Goal: Information Seeking & Learning: Learn about a topic

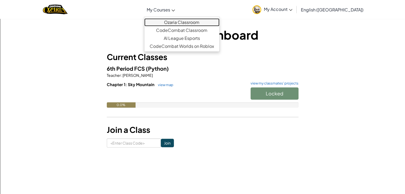
click at [194, 20] on link "Ozaria Classroom" at bounding box center [181, 22] width 75 height 8
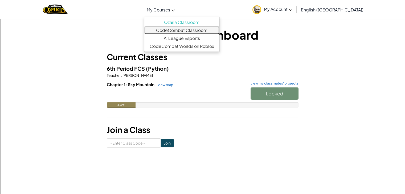
click at [197, 30] on link "CodeCombat Classroom" at bounding box center [181, 30] width 75 height 8
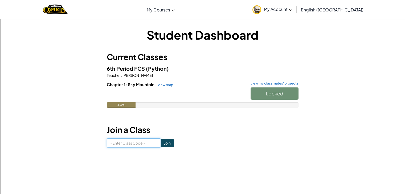
click at [143, 144] on input at bounding box center [134, 143] width 54 height 9
click at [295, 6] on link "My Account" at bounding box center [272, 9] width 45 height 17
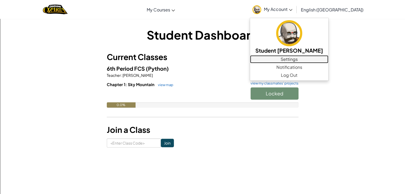
click at [321, 62] on link "Settings" at bounding box center [289, 59] width 78 height 8
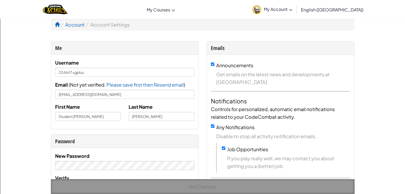
click at [293, 7] on span "My Account" at bounding box center [278, 9] width 29 height 6
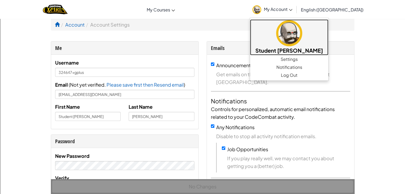
click at [302, 44] on img at bounding box center [289, 33] width 26 height 26
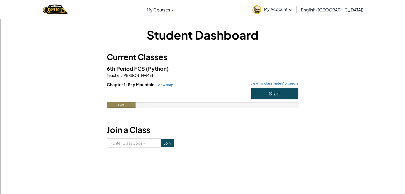
click at [273, 89] on button "Start" at bounding box center [275, 94] width 48 height 12
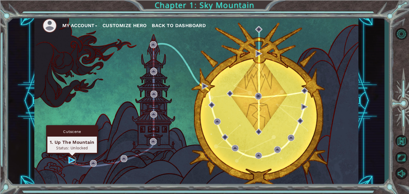
click at [69, 162] on img at bounding box center [71, 160] width 7 height 7
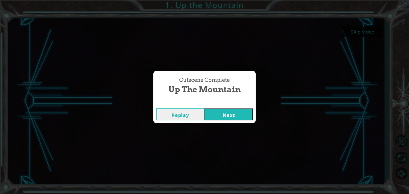
drag, startPoint x: 74, startPoint y: 155, endPoint x: 230, endPoint y: 115, distance: 161.4
click at [230, 115] on button "Next" at bounding box center [229, 115] width 48 height 12
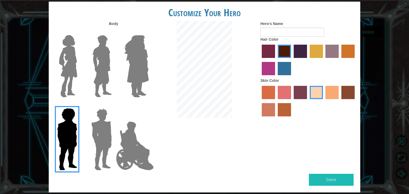
click at [128, 164] on img at bounding box center [135, 146] width 42 height 53
click at [149, 105] on input "Hero Jamie" at bounding box center [149, 105] width 0 height 0
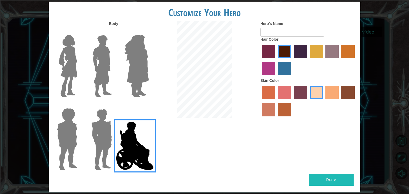
click at [97, 151] on img at bounding box center [101, 139] width 25 height 67
click at [114, 105] on input "Hero Garnet" at bounding box center [114, 105] width 0 height 0
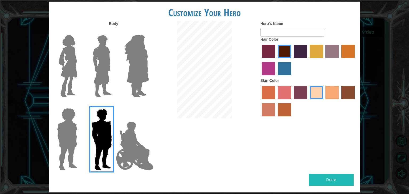
click at [92, 75] on img at bounding box center [102, 66] width 24 height 67
click at [114, 32] on input "Hero Lars" at bounding box center [114, 32] width 0 height 0
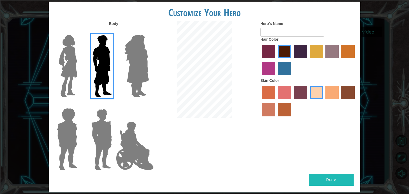
click at [68, 73] on img at bounding box center [68, 66] width 22 height 67
click at [79, 32] on input "Hero Connie" at bounding box center [79, 32] width 0 height 0
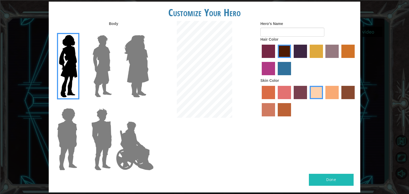
click at [107, 76] on img at bounding box center [102, 66] width 24 height 67
click at [114, 32] on input "Hero Lars" at bounding box center [114, 32] width 0 height 0
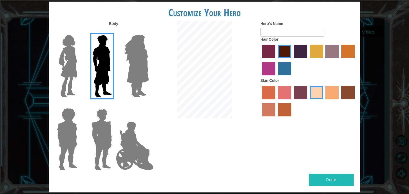
click at [126, 71] on img at bounding box center [136, 66] width 29 height 67
click at [149, 32] on input "Hero Amethyst" at bounding box center [149, 32] width 0 height 0
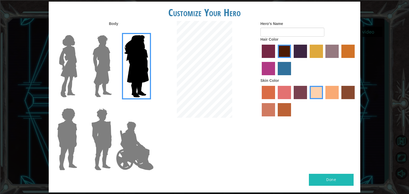
click at [69, 133] on img at bounding box center [67, 139] width 25 height 67
click at [79, 105] on input "Hero Steven" at bounding box center [79, 105] width 0 height 0
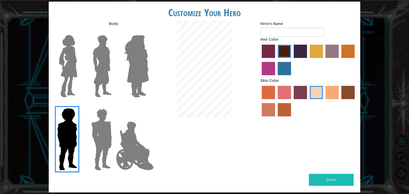
click at [99, 136] on img at bounding box center [101, 139] width 25 height 67
click at [114, 105] on input "Hero Garnet" at bounding box center [114, 105] width 0 height 0
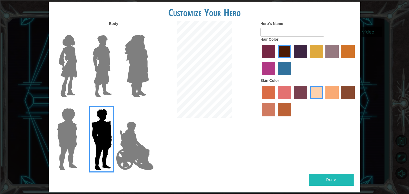
click at [102, 62] on img at bounding box center [102, 66] width 24 height 67
click at [114, 32] on input "Hero Lars" at bounding box center [114, 32] width 0 height 0
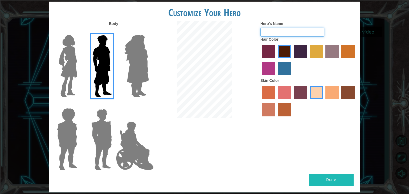
click at [291, 32] on input "Hero's Name" at bounding box center [293, 32] width 64 height 9
type input "goliath crusher"
click at [288, 52] on label "maroon hair color" at bounding box center [284, 51] width 13 height 13
click at [276, 60] on input "maroon hair color" at bounding box center [276, 60] width 0 height 0
click at [296, 53] on label "hot purple hair color" at bounding box center [300, 51] width 13 height 13
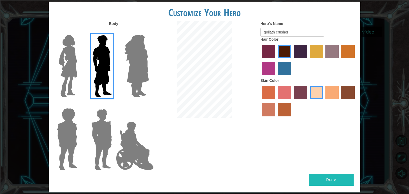
click at [292, 60] on input "hot purple hair color" at bounding box center [292, 60] width 0 height 0
click at [354, 96] on label "karma skin color" at bounding box center [348, 92] width 13 height 13
click at [340, 101] on input "karma skin color" at bounding box center [340, 101] width 0 height 0
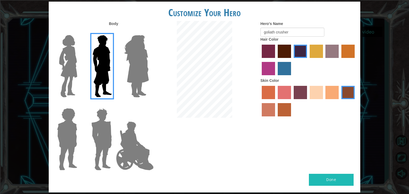
click at [144, 76] on img at bounding box center [136, 66] width 29 height 67
click at [149, 32] on input "Hero Amethyst" at bounding box center [149, 32] width 0 height 0
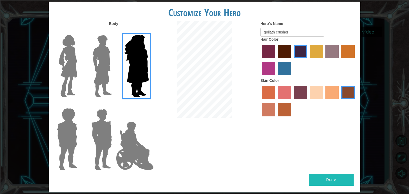
click at [97, 70] on img at bounding box center [102, 66] width 24 height 67
click at [114, 32] on input "Hero Lars" at bounding box center [114, 32] width 0 height 0
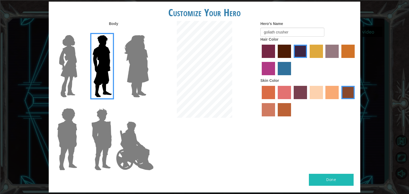
click at [133, 70] on img at bounding box center [136, 66] width 29 height 67
click at [149, 32] on input "Hero Amethyst" at bounding box center [149, 32] width 0 height 0
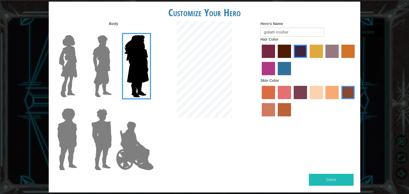
click at [133, 147] on img at bounding box center [135, 146] width 42 height 53
click at [149, 105] on input "Hero Jamie" at bounding box center [149, 105] width 0 height 0
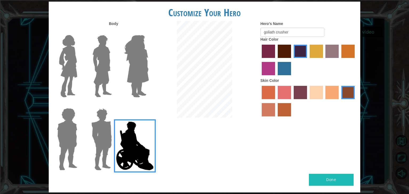
click at [97, 83] on img at bounding box center [102, 66] width 24 height 67
click at [114, 32] on input "Hero Lars" at bounding box center [114, 32] width 0 height 0
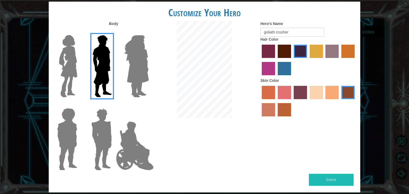
click at [98, 138] on img at bounding box center [101, 139] width 25 height 67
click at [114, 105] on input "Hero Garnet" at bounding box center [114, 105] width 0 height 0
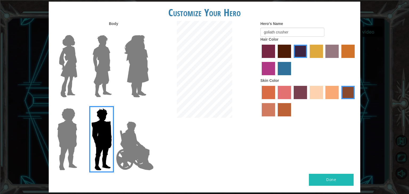
click at [138, 65] on img at bounding box center [136, 66] width 29 height 67
click at [149, 32] on input "Hero Amethyst" at bounding box center [149, 32] width 0 height 0
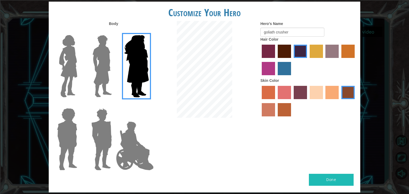
click at [113, 62] on img at bounding box center [102, 66] width 24 height 67
click at [114, 32] on input "Hero Lars" at bounding box center [114, 32] width 0 height 0
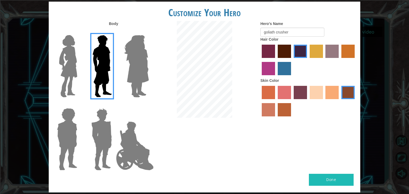
click at [320, 179] on button "Done" at bounding box center [331, 180] width 45 height 12
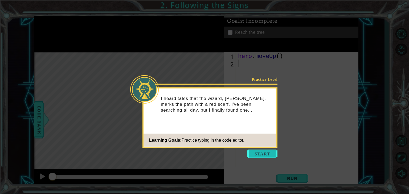
click at [273, 156] on button "Start" at bounding box center [262, 154] width 30 height 9
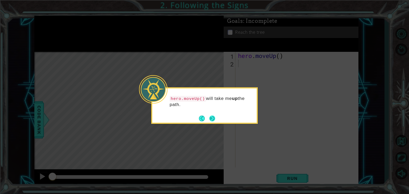
click at [215, 120] on button "Next" at bounding box center [212, 119] width 6 height 6
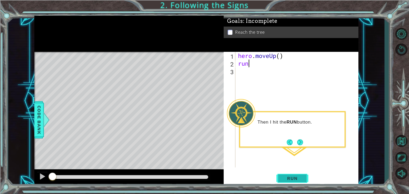
click at [287, 180] on span "Run" at bounding box center [292, 178] width 21 height 5
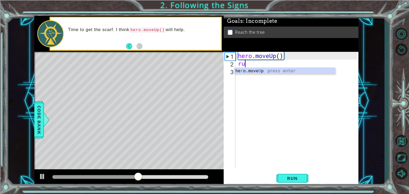
type textarea "r"
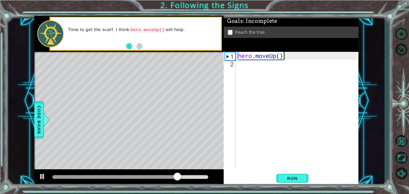
scroll to position [0, 2]
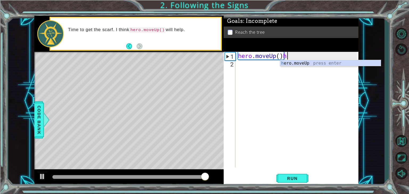
type textarea "hero.moveUp()"
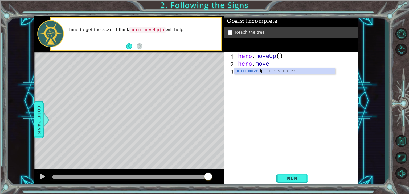
scroll to position [0, 1]
type textarea "hero.moveup"
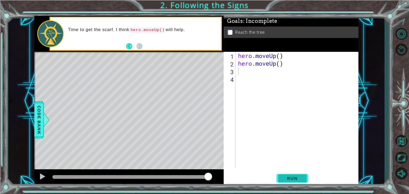
click at [293, 176] on button "Run" at bounding box center [293, 179] width 32 height 14
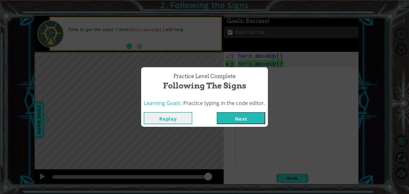
click at [237, 113] on button "Next" at bounding box center [241, 118] width 48 height 12
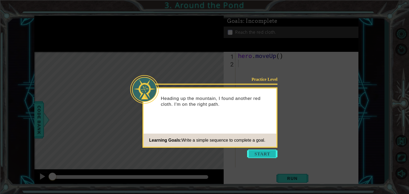
click at [272, 156] on button "Start" at bounding box center [262, 154] width 30 height 9
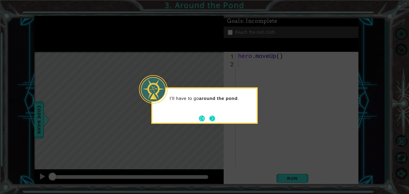
click at [210, 120] on button "Next" at bounding box center [212, 119] width 6 height 6
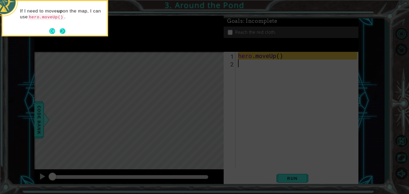
click at [65, 29] on button "Next" at bounding box center [63, 31] width 6 height 6
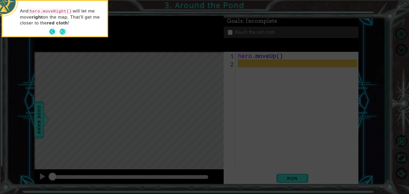
click at [60, 30] on button "Next" at bounding box center [63, 32] width 6 height 6
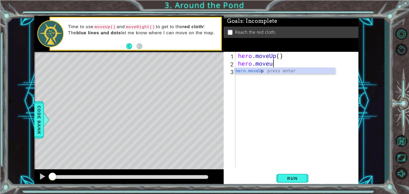
type textarea "hero.moveup"
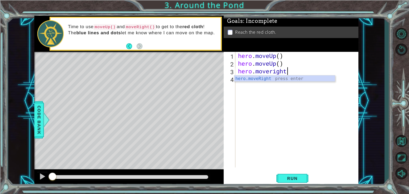
scroll to position [0, 2]
click at [293, 177] on span "Run" at bounding box center [292, 178] width 21 height 5
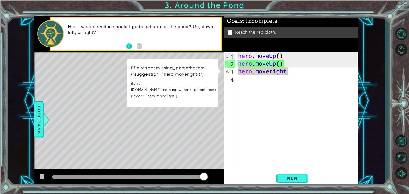
click at [130, 46] on button "Back" at bounding box center [131, 46] width 10 height 6
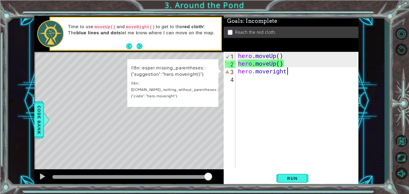
click at [270, 73] on div "hero . moveUp ( ) hero . moveUp ( ) hero . moveright" at bounding box center [298, 117] width 123 height 131
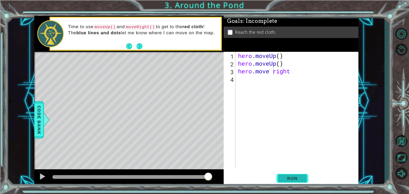
click at [285, 181] on span "Run" at bounding box center [292, 178] width 21 height 5
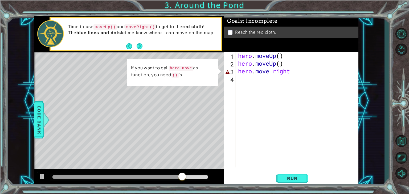
click at [292, 74] on div "hero . moveUp ( ) hero . moveUp ( ) hero . move right" at bounding box center [298, 117] width 123 height 131
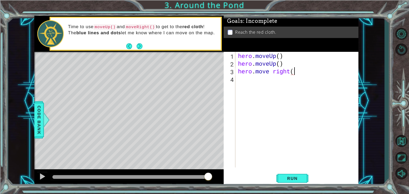
scroll to position [0, 2]
click at [290, 177] on span "Run" at bounding box center [292, 178] width 21 height 5
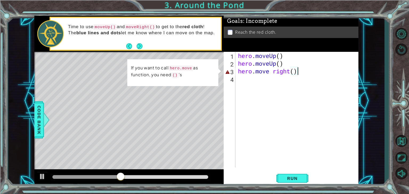
click at [273, 72] on div "hero . moveUp ( ) hero . moveUp ( ) hero . move right ( )" at bounding box center [298, 117] width 123 height 131
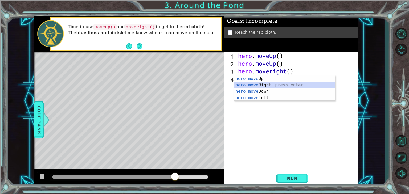
click at [276, 84] on div "hero.move Up press enter hero.move Right press enter hero.move Down press enter…" at bounding box center [284, 95] width 101 height 38
type textarea "hero.moveRight()"
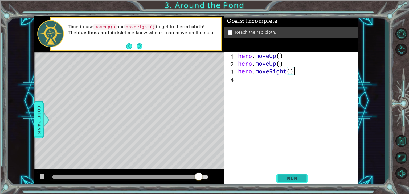
click at [291, 176] on span "Run" at bounding box center [292, 178] width 21 height 5
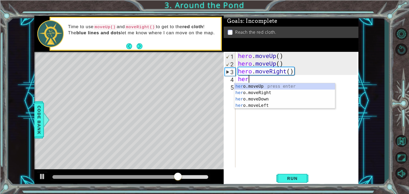
scroll to position [0, 0]
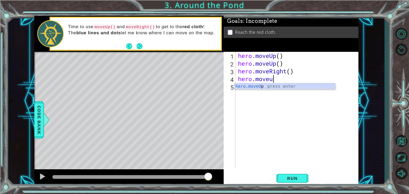
type textarea "hero.moveup"
click at [260, 86] on div "hero.moveUp press enter" at bounding box center [284, 92] width 101 height 19
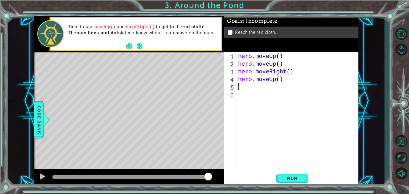
scroll to position [0, 0]
click at [299, 177] on span "Run" at bounding box center [292, 178] width 21 height 5
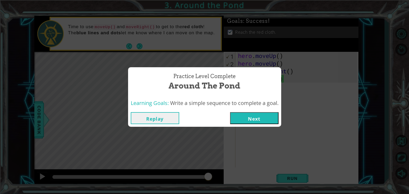
click at [245, 117] on button "Next" at bounding box center [254, 118] width 48 height 12
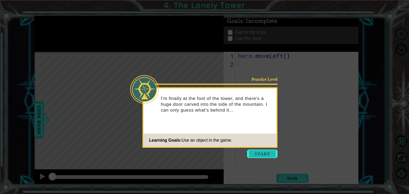
click at [269, 151] on button "Start" at bounding box center [262, 154] width 30 height 9
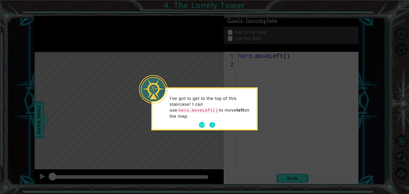
click at [212, 122] on button "Next" at bounding box center [212, 125] width 6 height 6
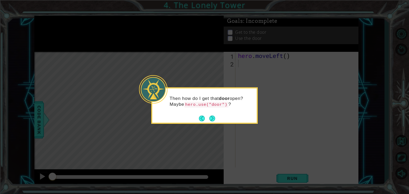
click at [212, 120] on button "Next" at bounding box center [212, 119] width 6 height 6
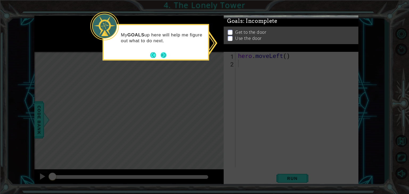
click at [163, 57] on button "Next" at bounding box center [164, 55] width 6 height 6
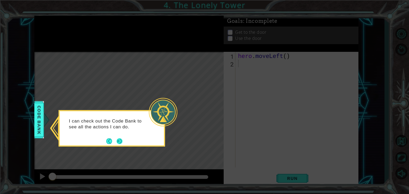
click at [119, 141] on button "Next" at bounding box center [120, 142] width 6 height 6
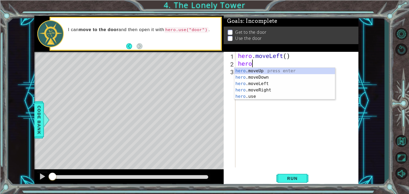
type textarea "hero."
click at [265, 85] on div "hero. moveUp press enter hero. moveDown press enter hero. moveLeft press enter …" at bounding box center [284, 90] width 101 height 45
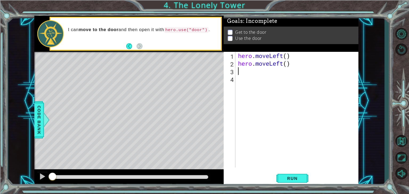
scroll to position [0, 0]
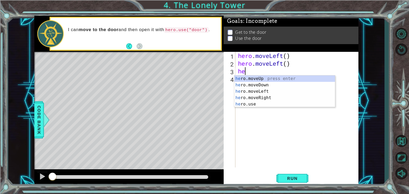
type textarea "her"
click at [261, 79] on div "her o.moveUp press enter her o.moveDown press enter her o.moveLeft press enter …" at bounding box center [284, 98] width 101 height 45
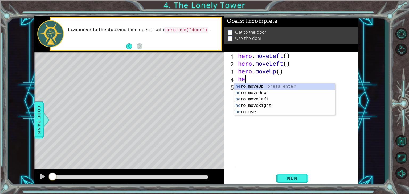
type textarea "her"
click at [250, 85] on div "her o.moveUp press enter her o.moveDown press enter her o.moveLeft press enter …" at bounding box center [284, 105] width 101 height 45
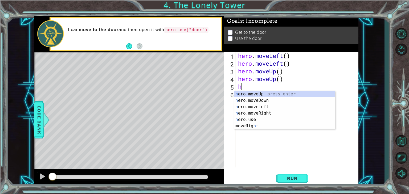
type textarea "her"
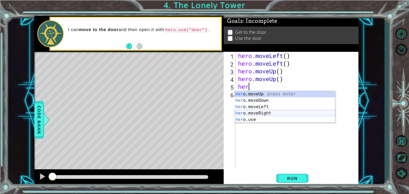
click at [259, 112] on div "her o.moveUp press enter her o.moveDown press enter her o.moveLeft press enter …" at bounding box center [284, 113] width 101 height 45
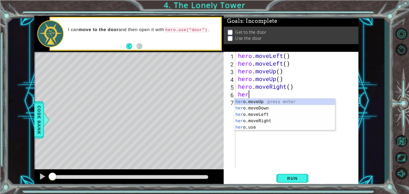
type textarea "hero"
click at [265, 121] on div "hero .moveUp press enter hero .moveDown press enter hero .moveLeft press enter …" at bounding box center [284, 121] width 101 height 45
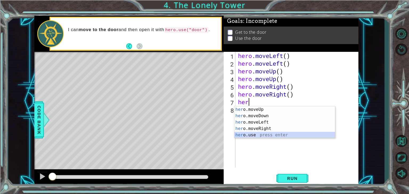
click at [266, 135] on div "her o.moveUp press enter her o.moveDown press enter her o.moveLeft press enter …" at bounding box center [284, 129] width 101 height 45
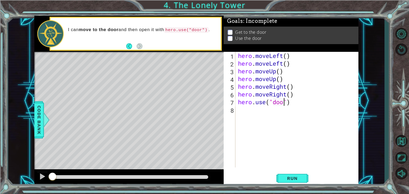
scroll to position [0, 2]
type textarea "hero.use("door")"
click at [296, 175] on button "Run" at bounding box center [293, 179] width 32 height 14
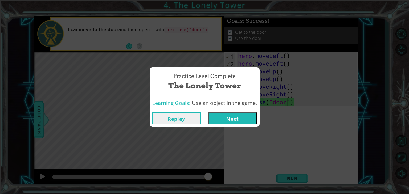
click at [249, 121] on button "Next" at bounding box center [233, 118] width 48 height 12
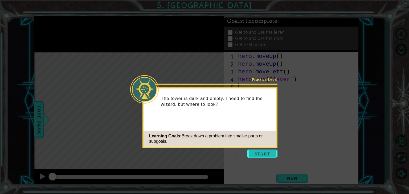
click at [271, 151] on button "Start" at bounding box center [262, 154] width 30 height 9
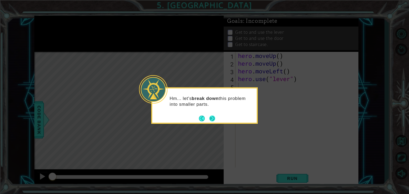
click at [213, 118] on button "Next" at bounding box center [212, 118] width 7 height 7
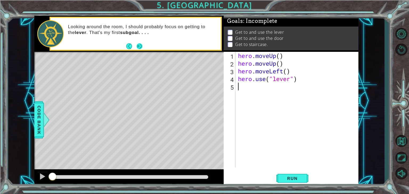
click at [139, 46] on button "Next" at bounding box center [140, 46] width 6 height 6
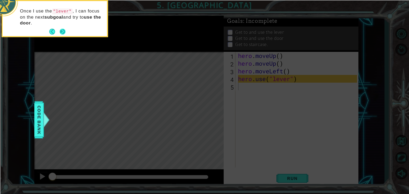
click at [63, 31] on button "Next" at bounding box center [63, 32] width 6 height 6
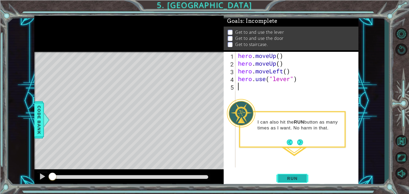
click at [304, 182] on button "Run" at bounding box center [293, 179] width 32 height 14
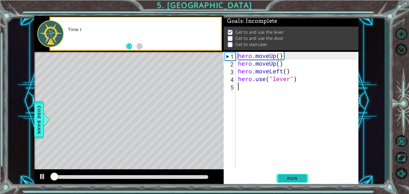
scroll to position [2, 0]
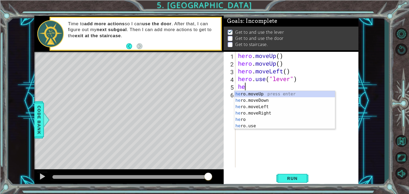
type textarea "her"
click at [256, 107] on div "her o.moveUp press enter her o.moveDown press enter her o.moveLeft press enter …" at bounding box center [284, 116] width 101 height 51
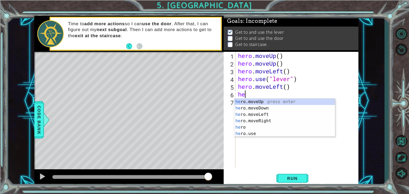
type textarea "her"
click at [261, 116] on div "her o.moveUp press enter her o.moveDown press enter her o.moveLeft press enter …" at bounding box center [284, 124] width 101 height 51
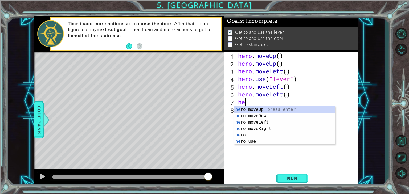
type textarea "her"
click at [264, 121] on div "her o.moveUp press enter her o.moveDown press enter her o.moveLeft press enter …" at bounding box center [284, 132] width 101 height 51
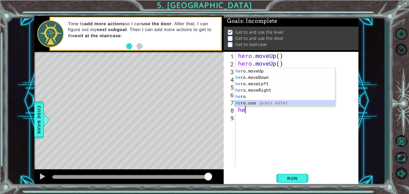
click at [250, 103] on div "he ro.moveUp press enter he ro.moveDown press enter he ro.moveLeft press enter …" at bounding box center [284, 93] width 101 height 51
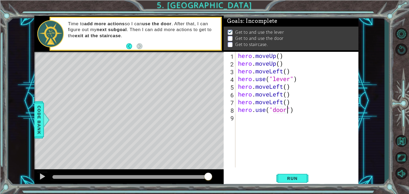
scroll to position [0, 2]
click at [294, 177] on span "Run" at bounding box center [292, 178] width 21 height 5
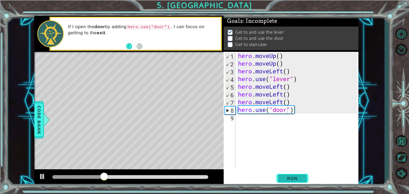
click at [282, 180] on span "Run" at bounding box center [292, 178] width 21 height 5
click at [305, 178] on button "Run" at bounding box center [293, 179] width 32 height 14
click at [297, 110] on div "hero . moveUp ( ) hero . moveUp ( ) hero . moveLeft ( ) hero . use ( "lever" ) …" at bounding box center [298, 117] width 123 height 131
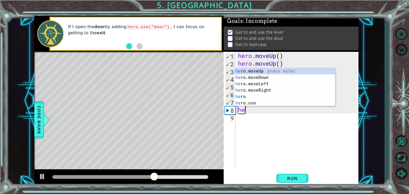
scroll to position [0, 0]
type textarea "h"
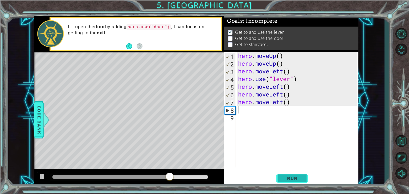
click at [303, 177] on span "Run" at bounding box center [292, 178] width 21 height 5
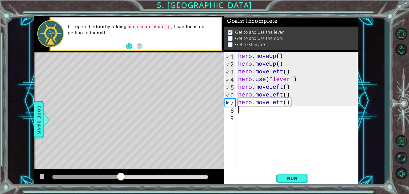
click at [295, 103] on div "hero . moveUp ( ) hero . moveUp ( ) hero . moveLeft ( ) hero . use ( "lever" ) …" at bounding box center [298, 117] width 123 height 131
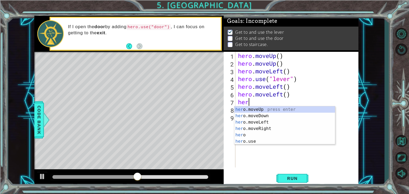
type textarea "h"
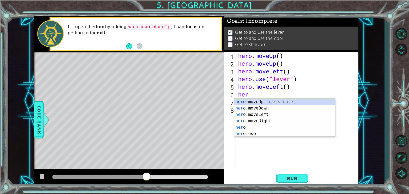
type textarea "h"
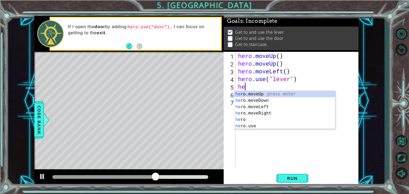
type textarea "h"
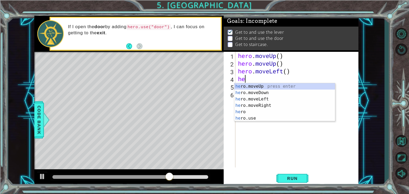
type textarea "h"
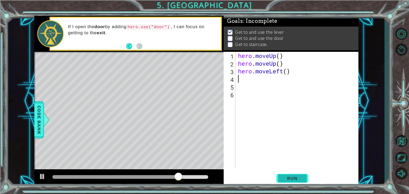
click at [297, 181] on button "Run" at bounding box center [293, 179] width 32 height 14
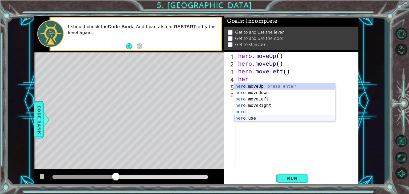
click at [248, 118] on div "her o.moveUp press enter her o.moveDown press enter her o.moveLeft press enter …" at bounding box center [284, 108] width 101 height 51
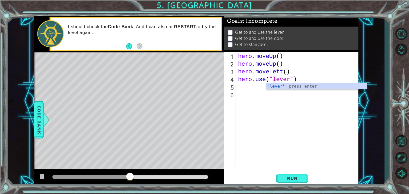
scroll to position [0, 2]
click at [288, 87] on div ""lever " press enter" at bounding box center [316, 92] width 101 height 19
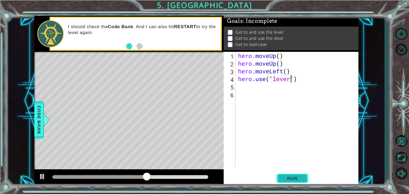
type textarea "hero.use("lever")"
click at [287, 173] on button "Run" at bounding box center [293, 179] width 32 height 14
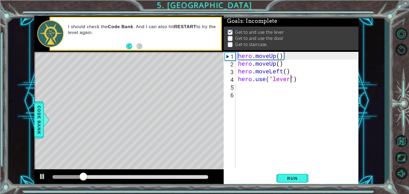
click at [246, 88] on div "hero . moveUp ( ) hero . moveUp ( ) hero . moveLeft ( ) hero . use ( "lever" )" at bounding box center [298, 117] width 123 height 131
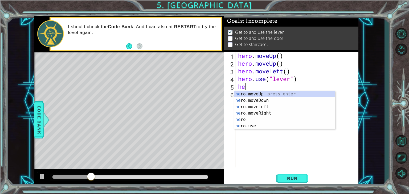
scroll to position [0, 0]
type textarea "hero"
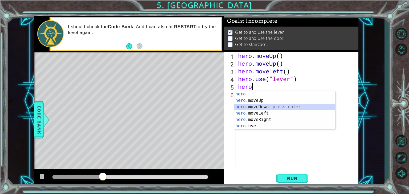
click at [258, 107] on div "hero press enter hero .moveUp press enter hero .moveDown press enter hero .move…" at bounding box center [284, 116] width 101 height 51
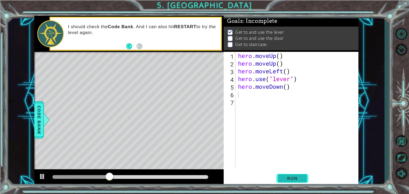
click at [297, 180] on span "Run" at bounding box center [292, 178] width 21 height 5
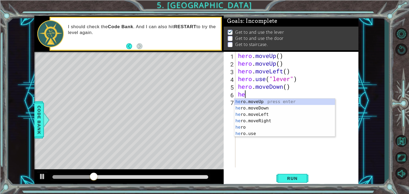
type textarea "her"
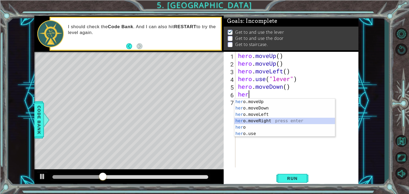
click at [267, 120] on div "her o.moveUp press enter her o.moveDown press enter her o.moveLeft press enter …" at bounding box center [284, 124] width 101 height 51
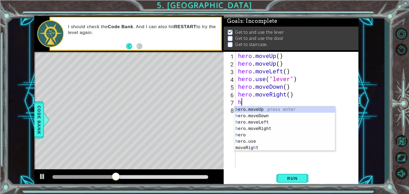
type textarea "her"
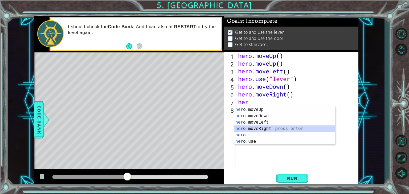
click at [271, 128] on div "her o.moveUp press enter her o.moveDown press enter her o.moveLeft press enter …" at bounding box center [284, 132] width 101 height 51
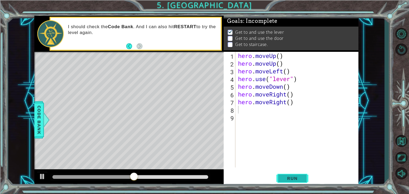
click at [289, 181] on span "Run" at bounding box center [292, 178] width 21 height 5
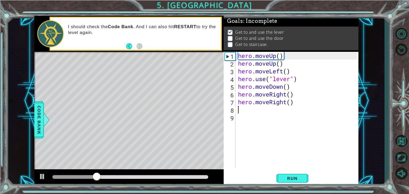
type textarea "he"
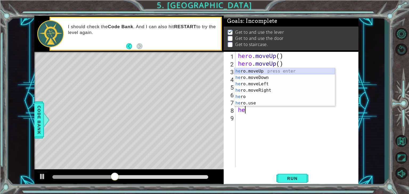
click at [263, 70] on div "he ro.moveUp press enter he ro.moveDown press enter he ro.moveLeft press enter …" at bounding box center [284, 93] width 101 height 51
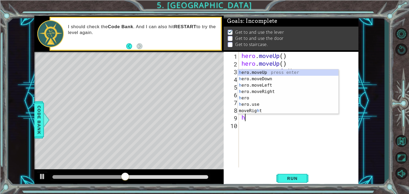
type textarea "her"
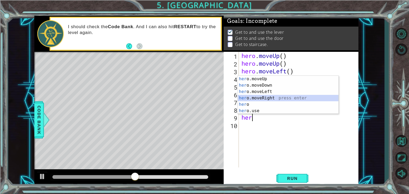
click at [274, 97] on div "her o.moveUp press enter her o.moveDown press enter her o.moveLeft press enter …" at bounding box center [288, 101] width 101 height 51
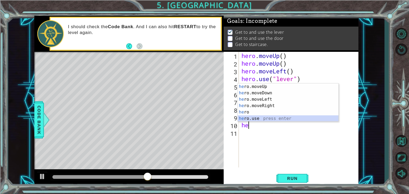
click at [259, 119] on div "he ro.moveUp press enter he ro.moveDown press enter he ro.moveLeft press enter …" at bounding box center [288, 109] width 101 height 51
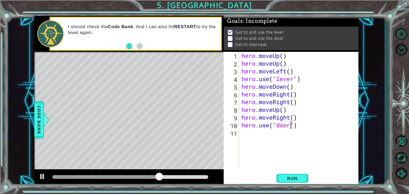
scroll to position [0, 2]
type textarea "hero.use("door")"
click at [302, 181] on span "Run" at bounding box center [292, 178] width 21 height 5
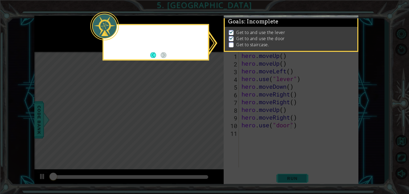
scroll to position [2, 0]
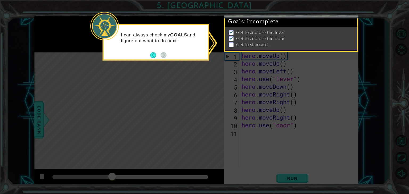
click at [332, 106] on icon at bounding box center [204, 97] width 409 height 194
click at [329, 111] on icon at bounding box center [204, 97] width 409 height 194
click at [246, 133] on icon at bounding box center [204, 97] width 409 height 194
click at [233, 42] on p at bounding box center [231, 44] width 5 height 5
click at [151, 57] on button "Back" at bounding box center [155, 55] width 10 height 6
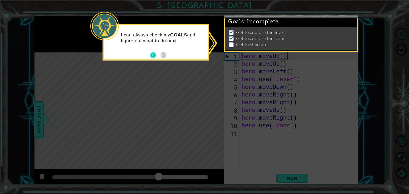
scroll to position [1, 0]
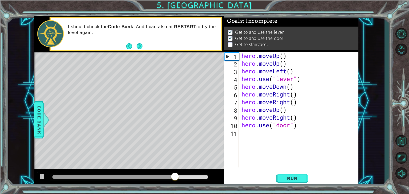
click at [248, 135] on div "hero . moveUp ( ) hero . moveUp ( ) hero . moveLeft ( ) hero . use ( "lever" ) …" at bounding box center [301, 117] width 120 height 131
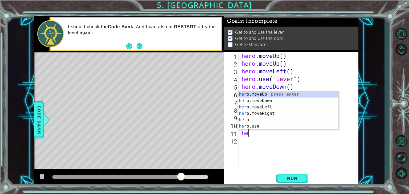
type textarea "her"
click at [269, 95] on div "her o.moveUp press enter her o.moveDown press enter her o.moveLeft press enter …" at bounding box center [288, 116] width 101 height 51
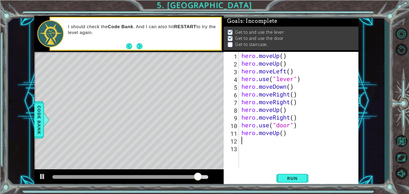
type textarea "he"
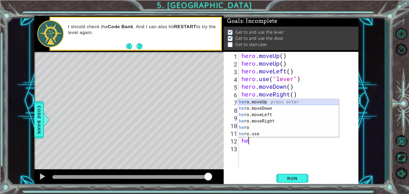
click at [271, 103] on div "he ro.moveUp press enter he ro.moveDown press enter he ro.moveLeft press enter …" at bounding box center [288, 124] width 101 height 51
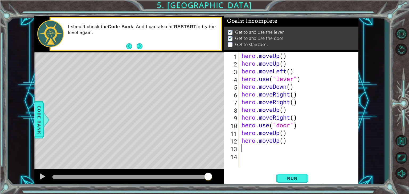
type textarea "he"
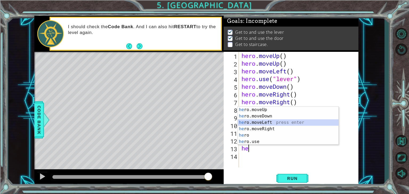
click at [270, 121] on div "he ro.moveUp press enter he ro.moveDown press enter he ro.moveLeft press enter …" at bounding box center [288, 132] width 101 height 51
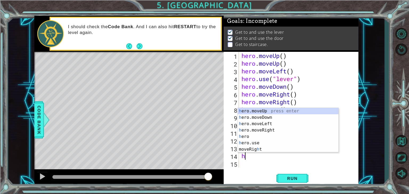
type textarea "he"
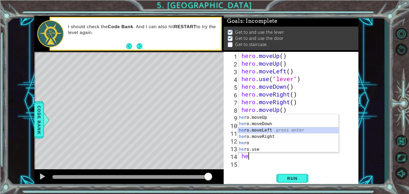
click at [272, 130] on div "he ro.moveUp press enter he ro.moveDown press enter he ro.moveLeft press enter …" at bounding box center [288, 140] width 101 height 51
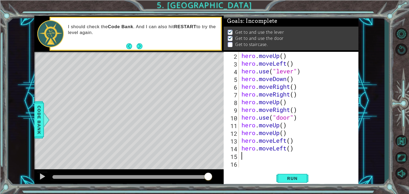
scroll to position [7, 0]
click at [289, 179] on span "Run" at bounding box center [292, 178] width 21 height 5
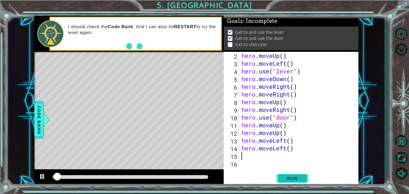
scroll to position [2, 0]
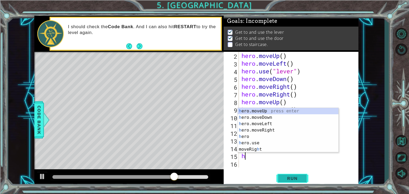
type textarea "he"
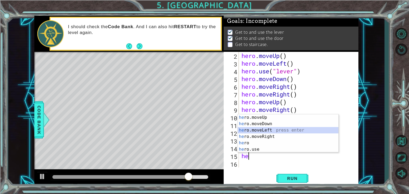
click at [270, 129] on div "he ro.moveUp press enter he ro.moveDown press enter he ro.moveLeft press enter …" at bounding box center [288, 140] width 101 height 51
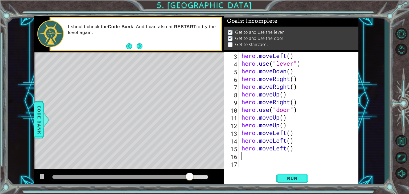
scroll to position [15, 0]
type textarea "he"
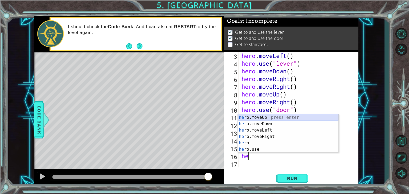
click at [268, 117] on div "he ro.moveUp press enter he ro.moveDown press enter he ro.moveLeft press enter …" at bounding box center [288, 140] width 101 height 51
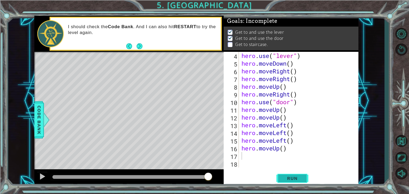
click at [290, 177] on span "Run" at bounding box center [292, 178] width 21 height 5
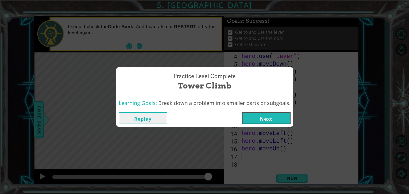
click at [289, 118] on button "Next" at bounding box center [266, 118] width 48 height 12
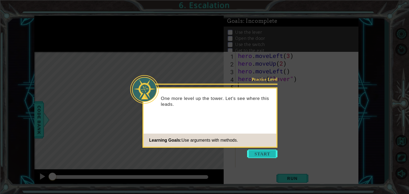
click at [259, 155] on button "Start" at bounding box center [262, 154] width 30 height 9
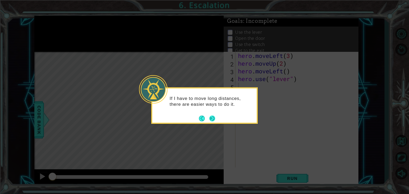
click at [213, 120] on button "Next" at bounding box center [212, 119] width 6 height 6
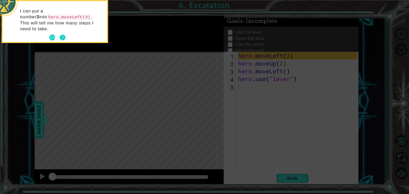
click at [65, 35] on button "Next" at bounding box center [63, 38] width 6 height 6
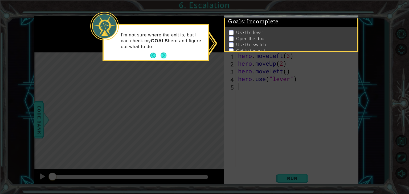
click at [262, 117] on icon at bounding box center [204, 97] width 409 height 194
click at [162, 55] on button "Next" at bounding box center [164, 56] width 6 height 6
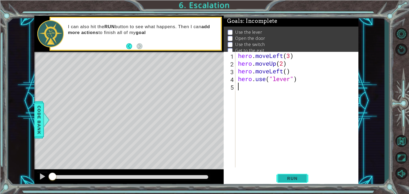
click at [302, 176] on span "Run" at bounding box center [292, 178] width 21 height 5
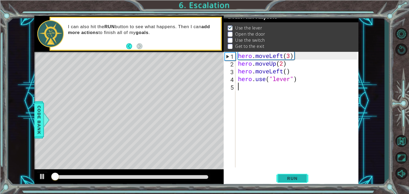
scroll to position [5, 0]
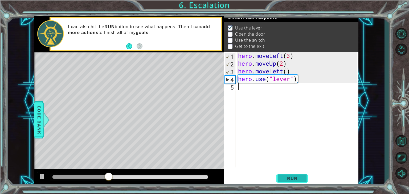
click at [302, 176] on span "Run" at bounding box center [292, 178] width 21 height 5
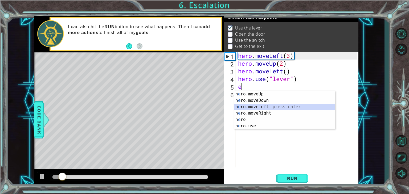
click at [278, 107] on div "h e ro.moveUp press enter h e ro.moveDown press enter h e ro.moveLeft press ent…" at bounding box center [284, 116] width 101 height 51
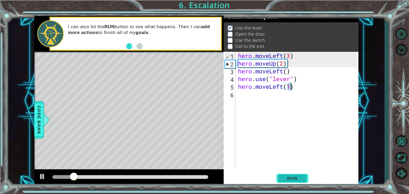
type textarea "hero.moveLeft(1)"
click at [292, 181] on button "Run" at bounding box center [293, 179] width 32 height 14
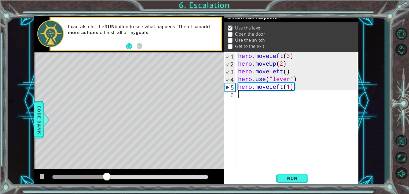
click at [267, 98] on div "hero . moveLeft ( 3 ) hero . moveUp ( 2 ) hero . moveLeft ( ) hero . use ( "lev…" at bounding box center [298, 117] width 123 height 131
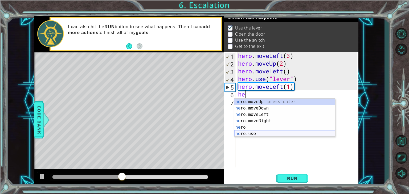
click at [250, 133] on div "he ro.moveUp press enter he ro.moveDown press enter he ro.moveLeft press enter …" at bounding box center [284, 124] width 101 height 51
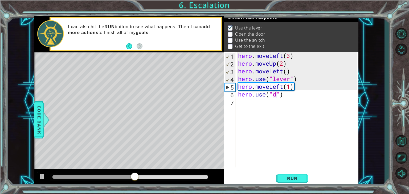
scroll to position [0, 2]
type textarea "hero.use("door")"
click at [248, 104] on div "hero . moveLeft ( 3 ) hero . moveUp ( 2 ) hero . moveLeft ( ) hero . use ( "lev…" at bounding box center [298, 117] width 123 height 131
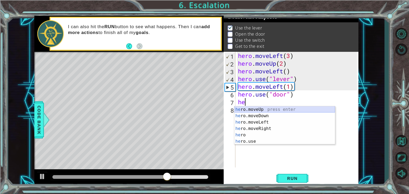
click at [249, 110] on div "he ro.moveUp press enter he ro.moveDown press enter he ro.moveLeft press enter …" at bounding box center [284, 132] width 101 height 51
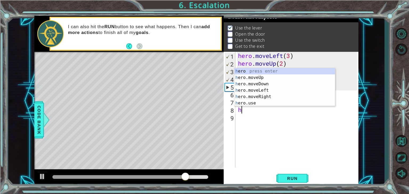
scroll to position [0, 2]
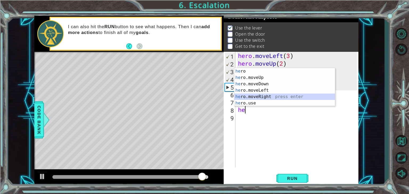
click at [266, 98] on div "he ro press enter he ro.moveUp press enter he ro.moveDown press enter he ro.mov…" at bounding box center [284, 93] width 101 height 51
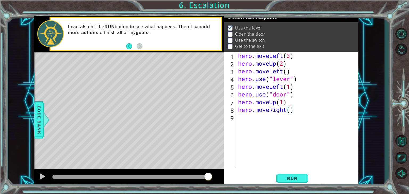
type textarea "hero.moveRight(2)"
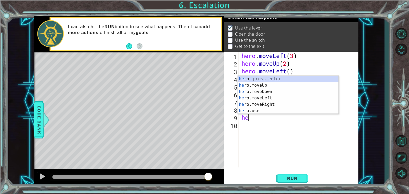
scroll to position [0, 0]
click at [265, 110] on div "hero press enter hero .moveUp press enter hero .moveDown press enter hero .move…" at bounding box center [288, 101] width 101 height 51
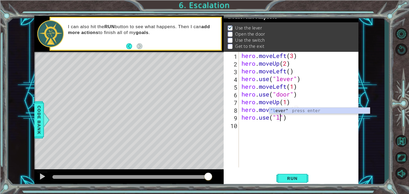
scroll to position [0, 2]
click at [320, 112] on div ""le ver" press enter" at bounding box center [319, 117] width 101 height 19
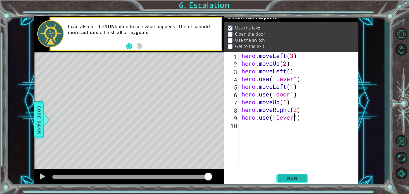
click at [285, 178] on span "Run" at bounding box center [292, 178] width 21 height 5
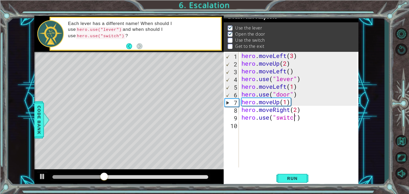
scroll to position [0, 2]
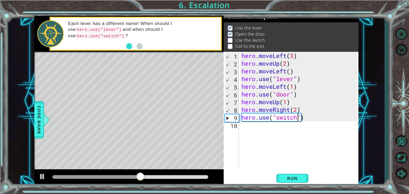
click at [290, 103] on div "hero . moveLeft ( 3 ) hero . moveUp ( 2 ) hero . moveLeft ( ) hero . use ( "lev…" at bounding box center [301, 117] width 120 height 131
type textarea "hero.moveUp(1)"
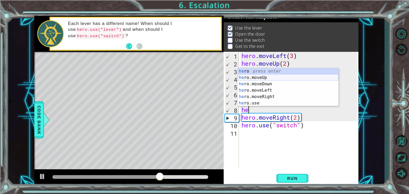
click at [263, 76] on div "he ro press enter he ro.moveUp press enter he ro.moveDown press enter he ro.mov…" at bounding box center [288, 93] width 101 height 51
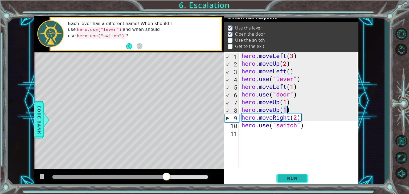
click at [288, 178] on span "Run" at bounding box center [292, 178] width 21 height 5
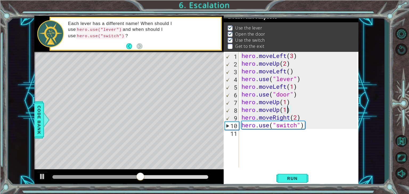
click at [308, 128] on div "hero . moveLeft ( 3 ) hero . moveUp ( 2 ) hero . moveLeft ( ) hero . use ( "lev…" at bounding box center [301, 117] width 120 height 131
type textarea "hero.use("switch")"
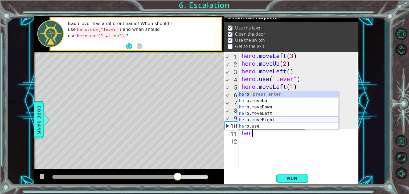
click at [265, 119] on div "her o press enter her o.moveUp press enter her o.moveDown press enter her o.mov…" at bounding box center [288, 116] width 101 height 51
type textarea "hero.moveRight(1)"
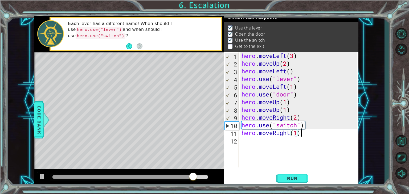
click at [302, 135] on div "hero . moveLeft ( 3 ) hero . moveUp ( 2 ) hero . moveLeft ( ) hero . use ( "lev…" at bounding box center [301, 117] width 120 height 131
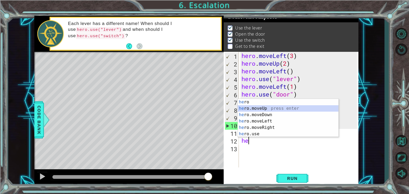
click at [264, 110] on div "he ro press enter he ro.moveUp press enter he ro.moveDown press enter he ro.mov…" at bounding box center [288, 124] width 101 height 51
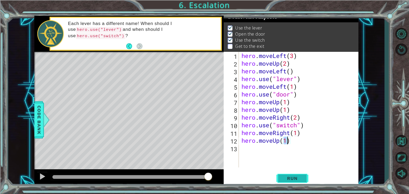
type textarea "hero.moveUp(1)"
click at [286, 176] on button "Run" at bounding box center [293, 179] width 32 height 14
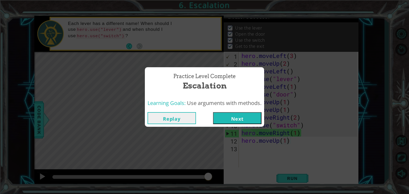
click at [238, 119] on button "Next" at bounding box center [237, 118] width 48 height 12
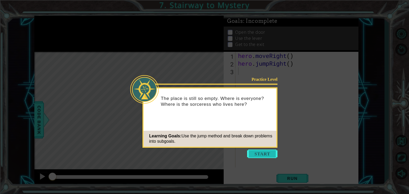
click at [268, 155] on button "Start" at bounding box center [262, 154] width 30 height 9
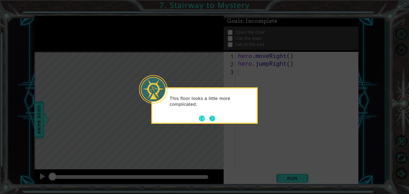
click at [209, 117] on button "Next" at bounding box center [212, 119] width 6 height 6
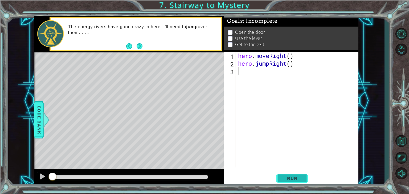
click at [300, 180] on span "Run" at bounding box center [292, 178] width 21 height 5
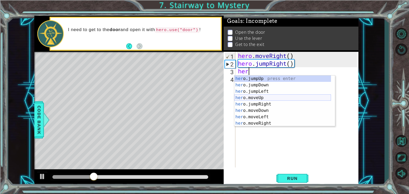
click at [269, 99] on div "her o.jumpUp press enter her o.jumpDown press enter her o.jumpLeft press enter …" at bounding box center [282, 108] width 97 height 64
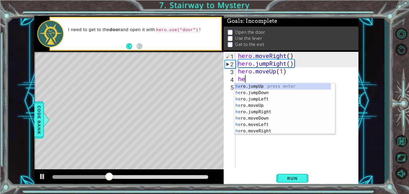
type textarea "hero.moveUp(1)her"
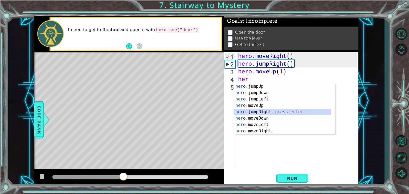
click at [261, 113] on div "her o.jumpUp press enter her o.jumpDown press enter her o.jumpLeft press enter …" at bounding box center [282, 115] width 97 height 64
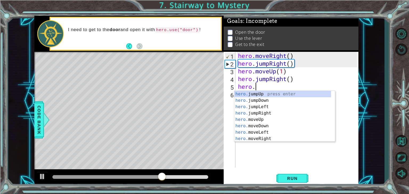
scroll to position [0, 1]
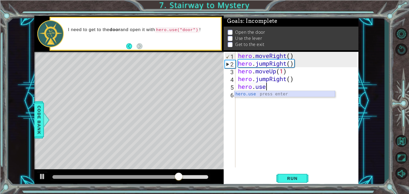
click at [280, 94] on div "hero.use press enter" at bounding box center [284, 100] width 101 height 19
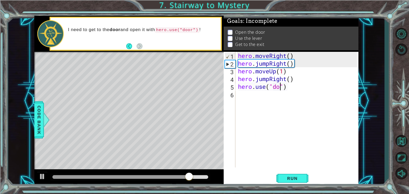
scroll to position [0, 2]
click at [304, 177] on button "Run" at bounding box center [293, 179] width 32 height 14
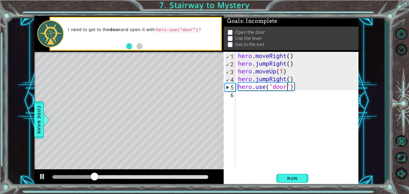
click at [295, 79] on div "hero . moveRight ( ) hero . jumpRight ( ) hero . moveUp ( 1 ) hero . jumpRight …" at bounding box center [298, 117] width 123 height 131
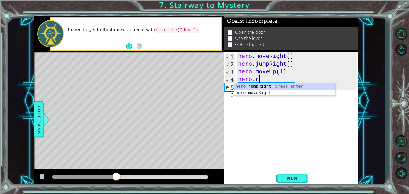
scroll to position [0, 1]
click at [265, 94] on div "hero. jump R ight press enter hero. move R ight press enter" at bounding box center [284, 96] width 101 height 26
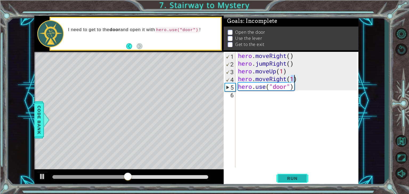
type textarea "hero.moveRight(1)"
click at [298, 180] on span "Run" at bounding box center [292, 178] width 21 height 5
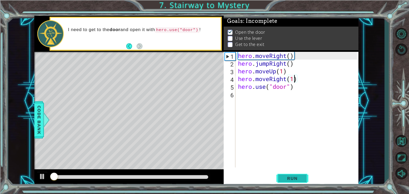
scroll to position [2, 0]
